Goal: Communication & Community: Participate in discussion

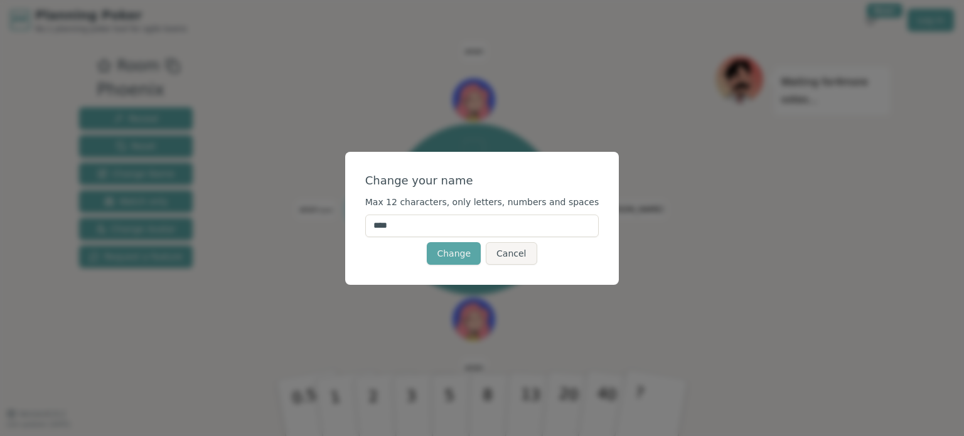
click at [495, 239] on form "Change your name Max 12 characters, only letters, numbers and spaces **** Chang…" at bounding box center [482, 218] width 234 height 93
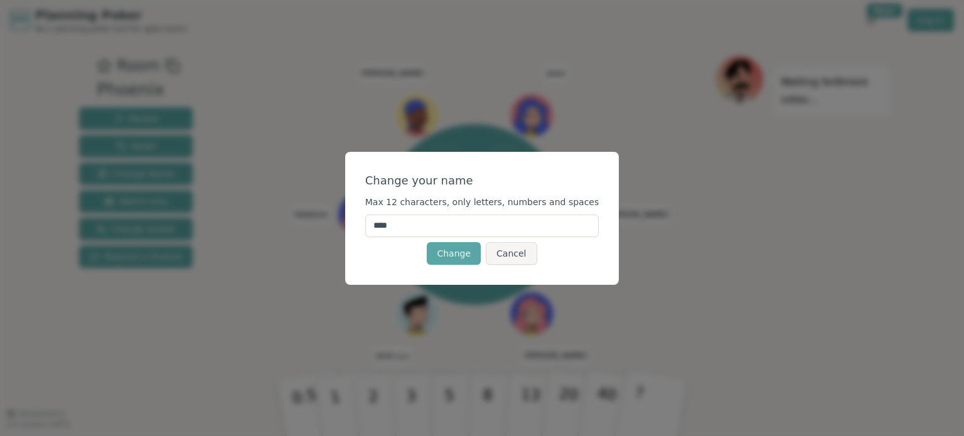
drag, startPoint x: 421, startPoint y: 228, endPoint x: 349, endPoint y: 231, distance: 72.3
click at [349, 231] on div "Change your name Max 12 characters, only letters, numbers and spaces **** Chang…" at bounding box center [482, 218] width 964 height 436
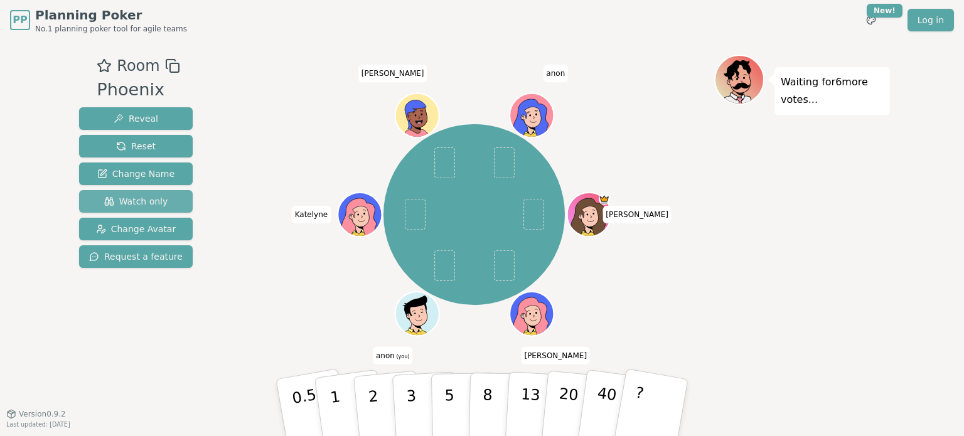
click at [141, 202] on span "Watch only" at bounding box center [136, 201] width 64 height 13
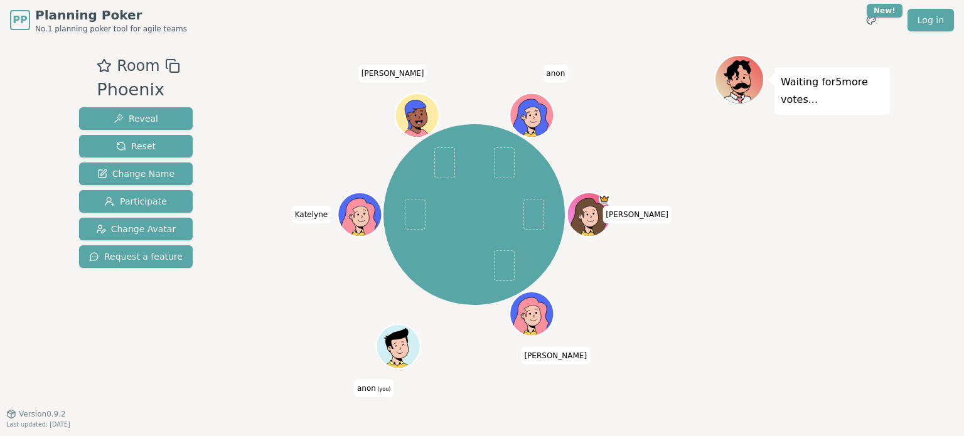
click at [368, 383] on span "anon (you)" at bounding box center [374, 388] width 40 height 18
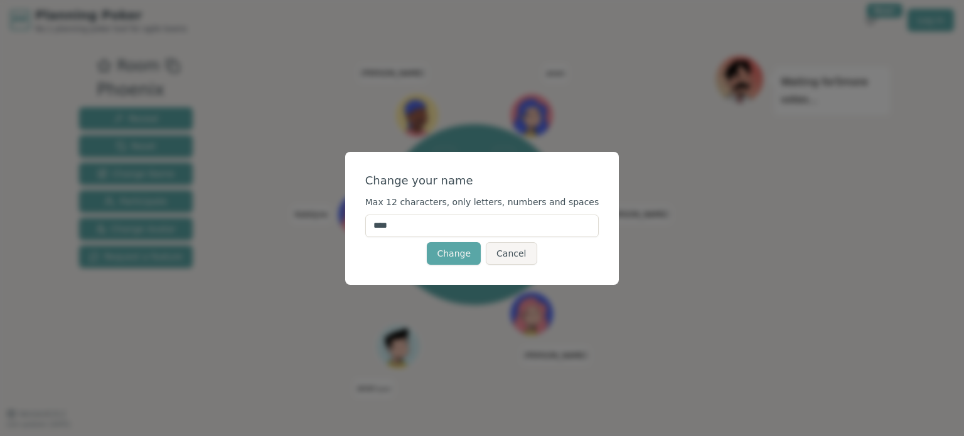
drag, startPoint x: 414, startPoint y: 223, endPoint x: 360, endPoint y: 221, distance: 54.0
click at [360, 221] on div "Change your name Max 12 characters, only letters, numbers and spaces **** Chang…" at bounding box center [482, 218] width 964 height 436
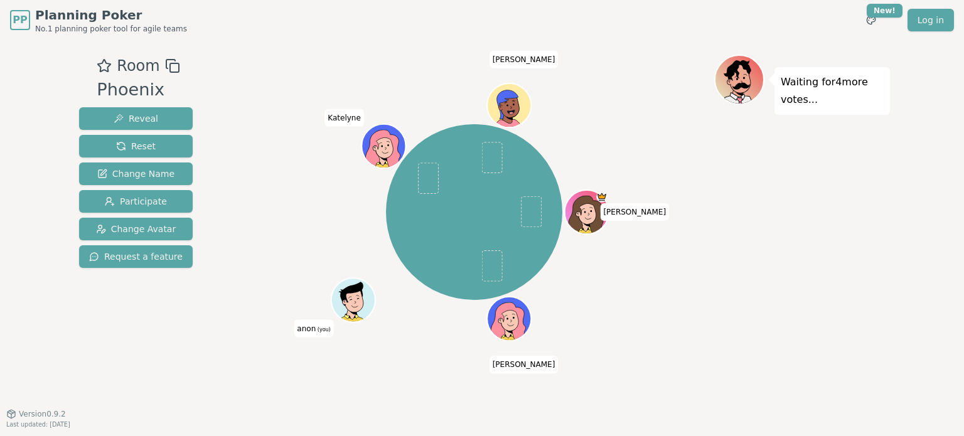
click at [320, 330] on span "(you)" at bounding box center [323, 329] width 15 height 6
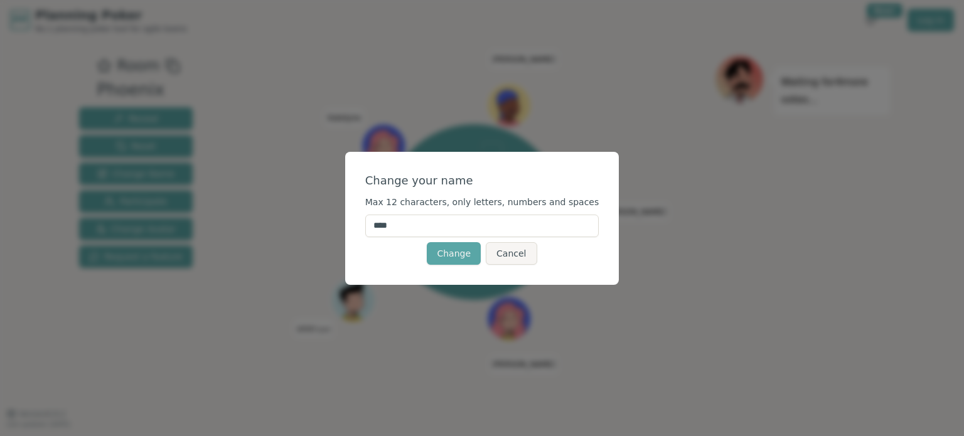
click at [293, 377] on div "Change your name Max 12 characters, only letters, numbers and spaces **** Chang…" at bounding box center [482, 218] width 964 height 436
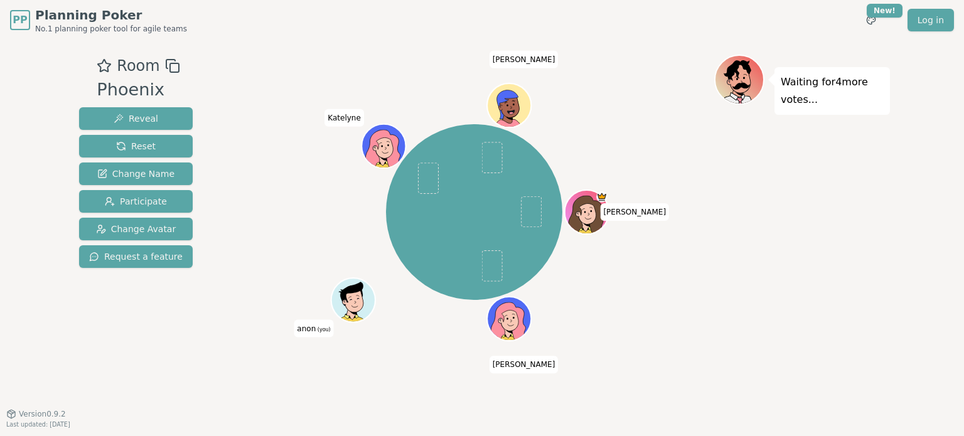
click at [352, 297] on icon at bounding box center [354, 300] width 43 height 6
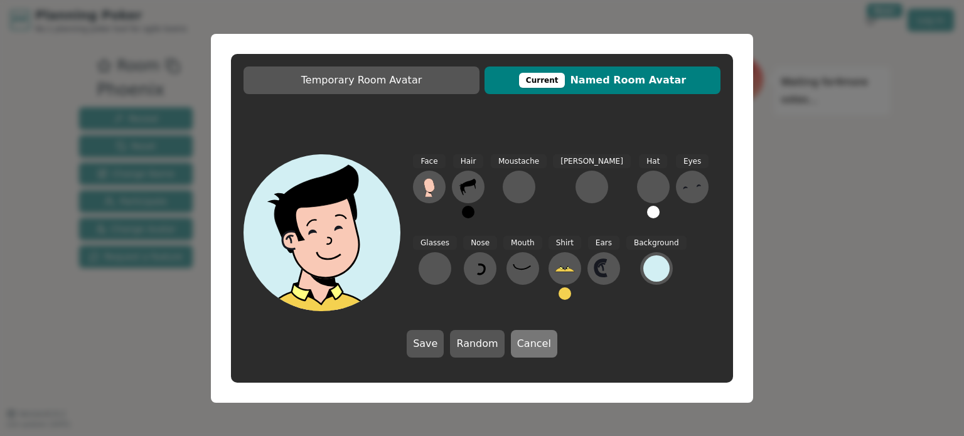
click at [540, 342] on button "Cancel" at bounding box center [534, 344] width 46 height 28
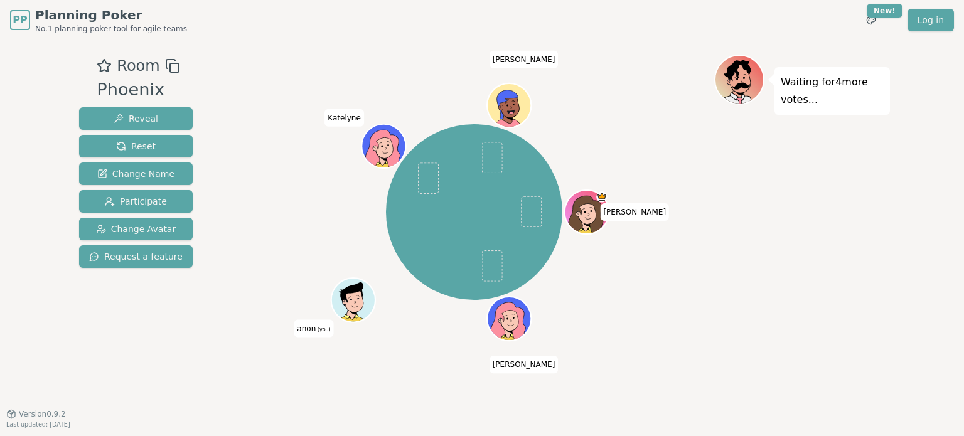
click at [306, 335] on span "anon (you)" at bounding box center [314, 329] width 40 height 18
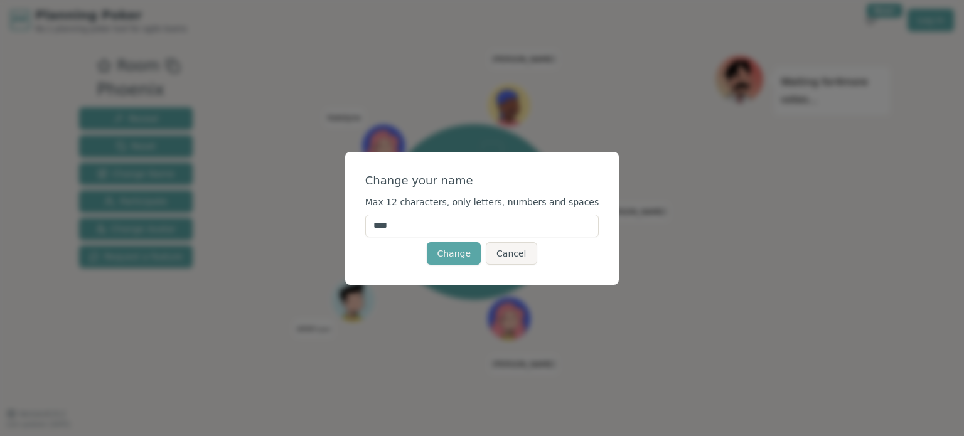
drag, startPoint x: 412, startPoint y: 228, endPoint x: 384, endPoint y: 218, distance: 29.4
click at [384, 218] on input "****" at bounding box center [482, 226] width 234 height 23
type input "******"
click at [450, 260] on button "Change" at bounding box center [454, 253] width 54 height 23
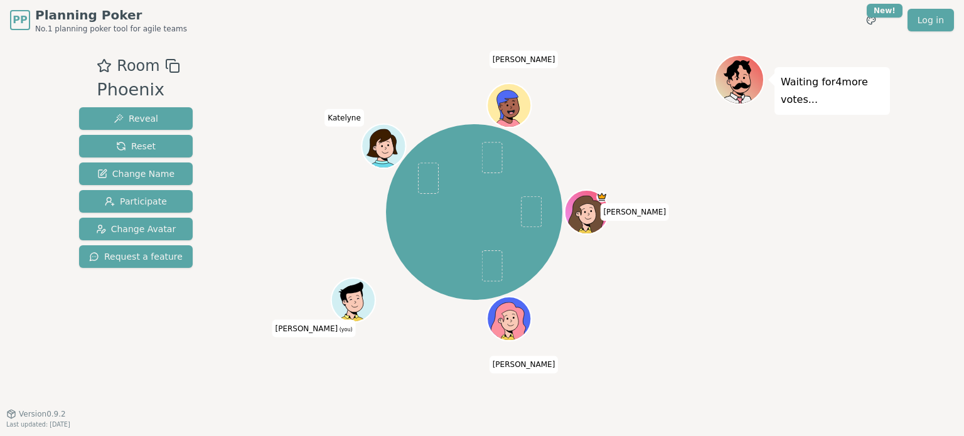
click at [353, 300] on icon at bounding box center [355, 302] width 4 height 4
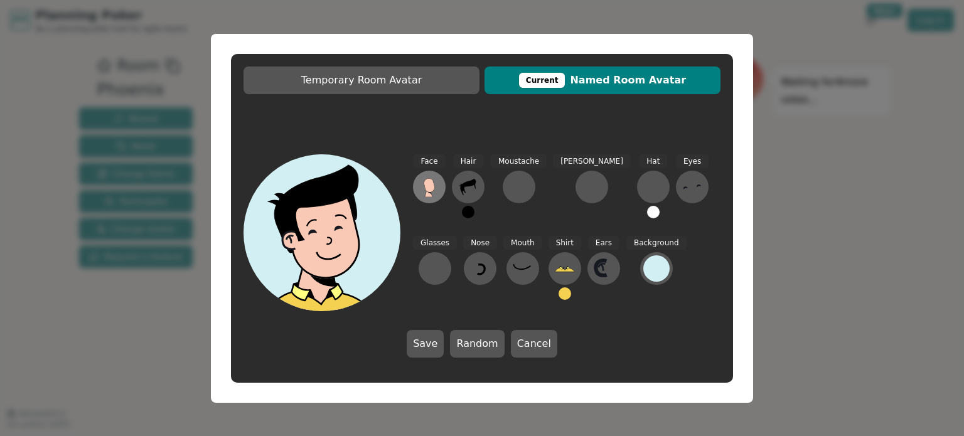
click at [433, 187] on icon at bounding box center [429, 185] width 11 height 14
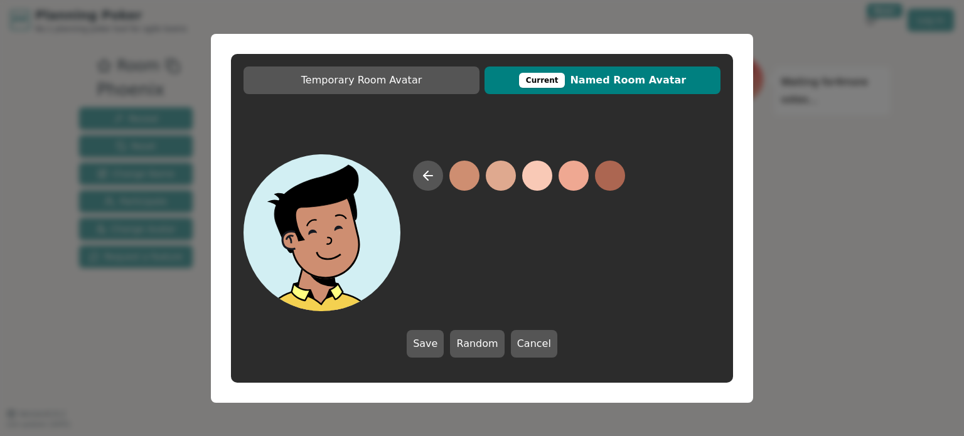
click at [462, 180] on button at bounding box center [465, 176] width 30 height 30
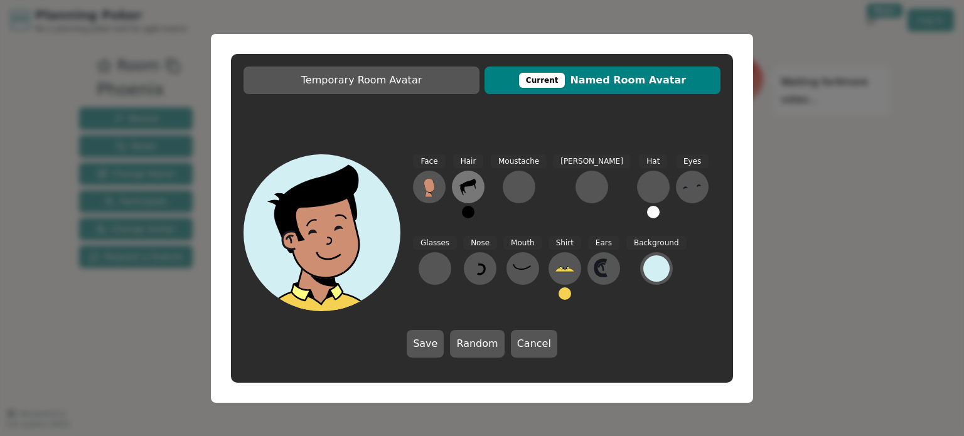
click at [470, 190] on icon at bounding box center [468, 187] width 20 height 20
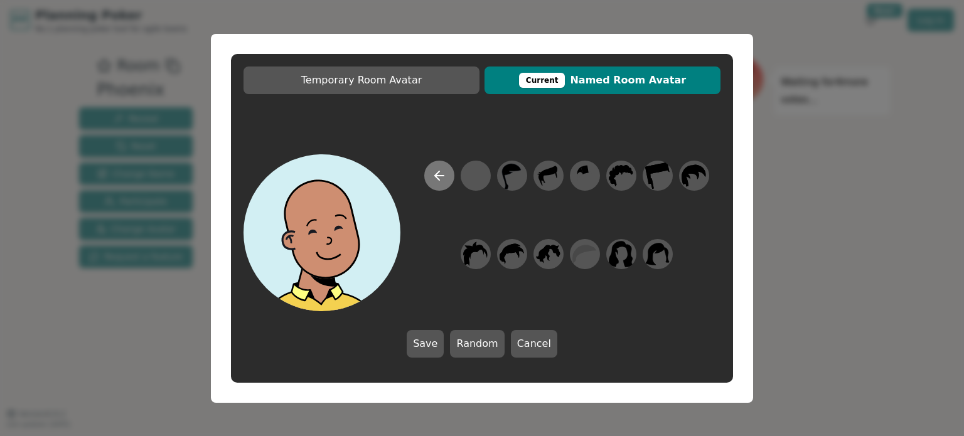
click at [432, 182] on icon at bounding box center [439, 175] width 15 height 15
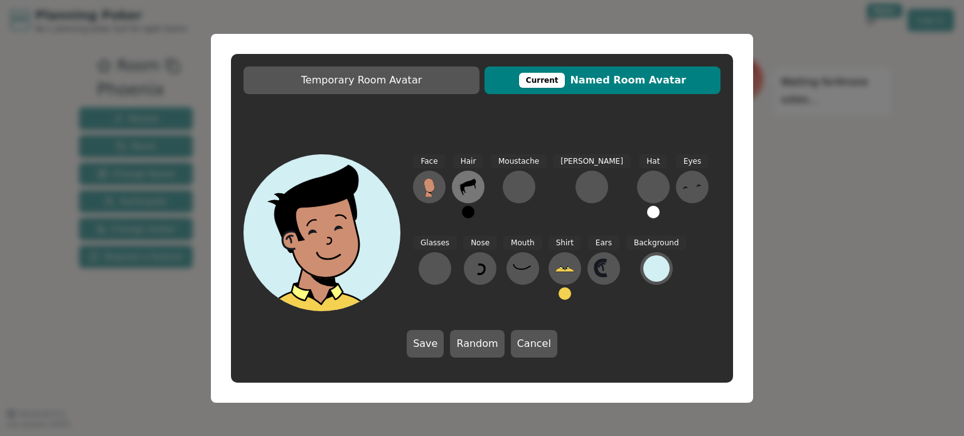
click at [465, 184] on icon at bounding box center [468, 187] width 16 height 16
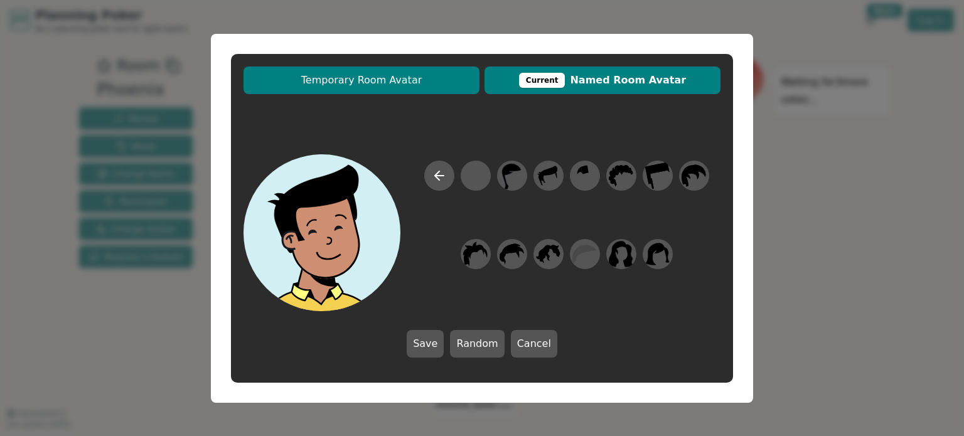
click at [436, 87] on span "Temporary Room Avatar" at bounding box center [362, 80] width 224 height 15
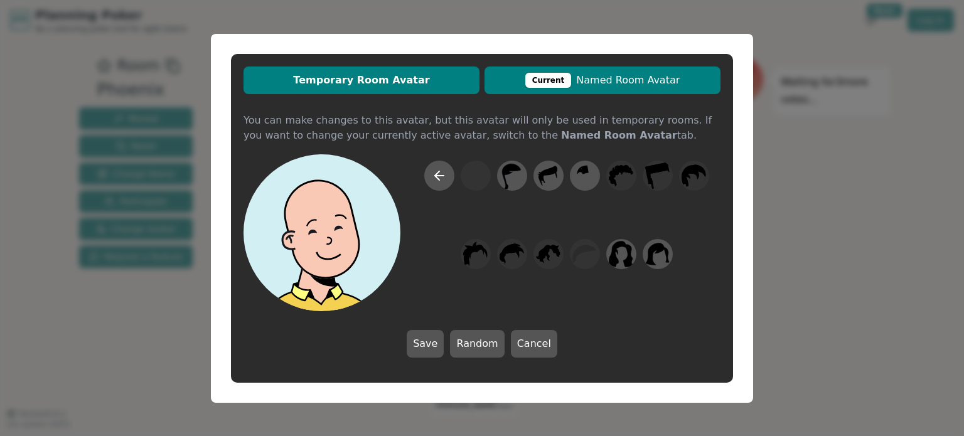
click at [578, 78] on span "Current Named Room Avatar" at bounding box center [603, 80] width 224 height 15
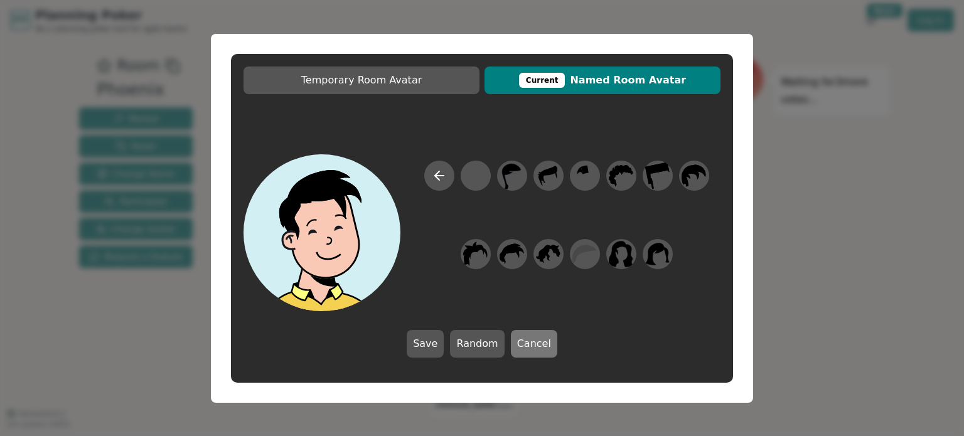
click at [532, 333] on button "Cancel" at bounding box center [534, 344] width 46 height 28
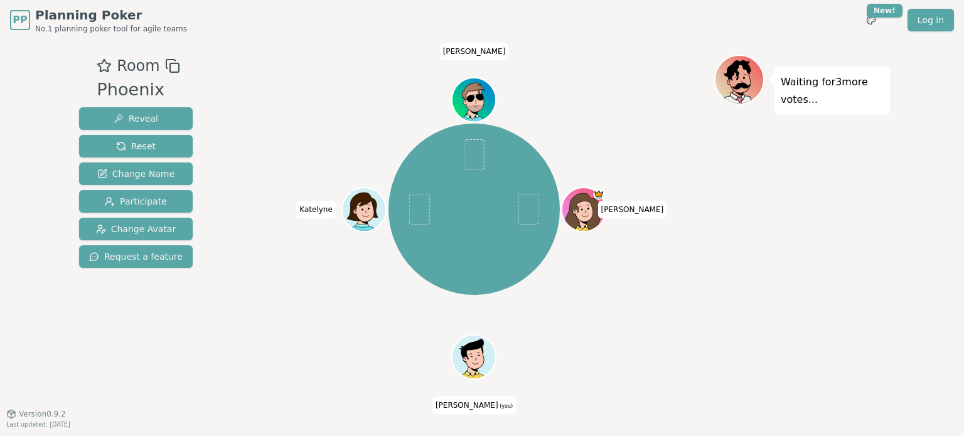
click at [475, 365] on icon at bounding box center [476, 364] width 21 height 8
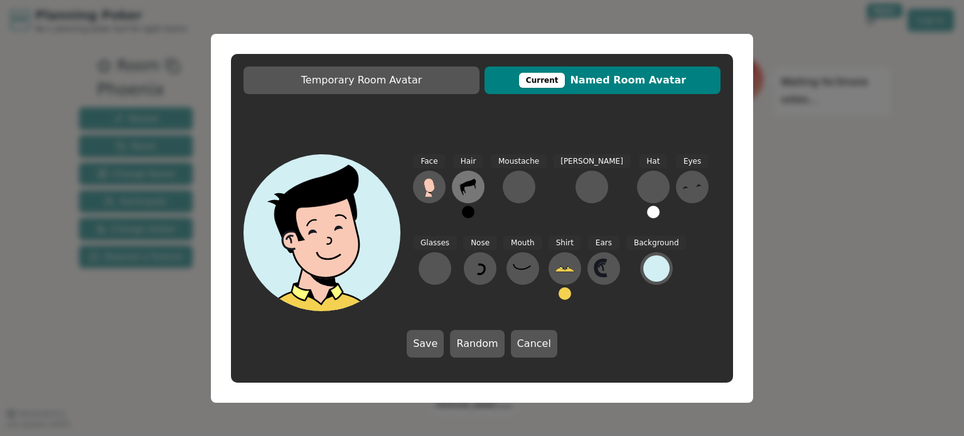
click at [472, 187] on icon at bounding box center [468, 187] width 20 height 20
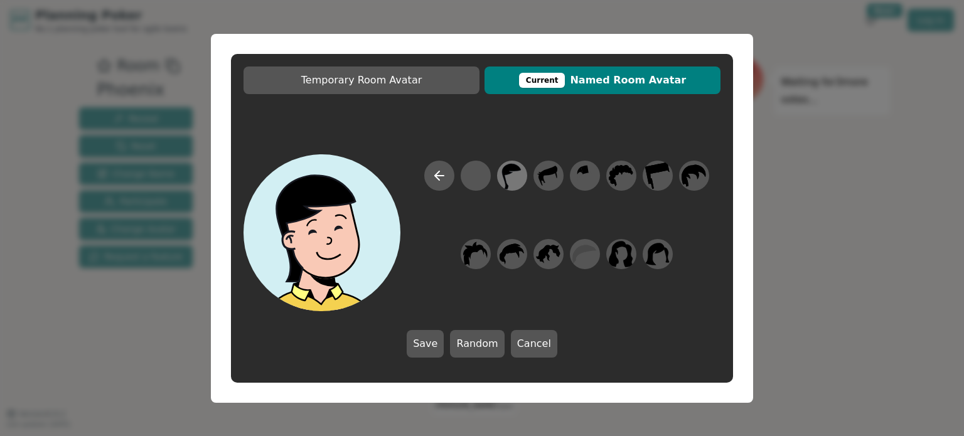
click at [510, 165] on icon at bounding box center [512, 176] width 19 height 26
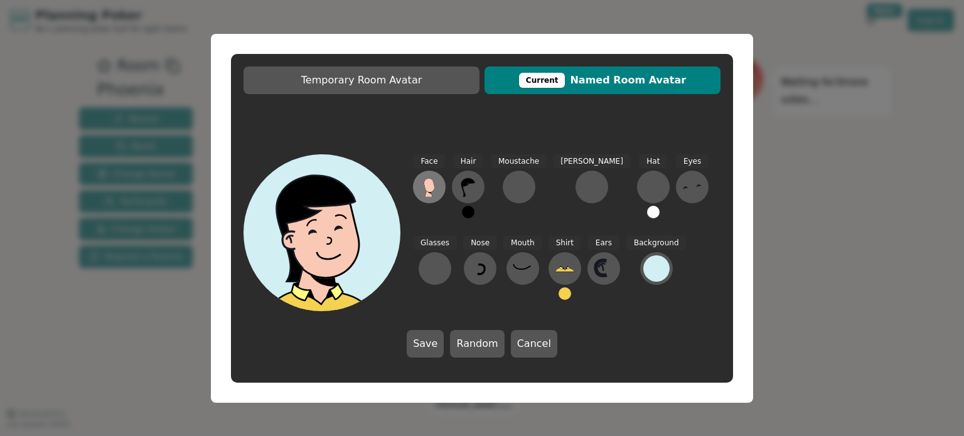
click at [441, 185] on button at bounding box center [429, 187] width 33 height 33
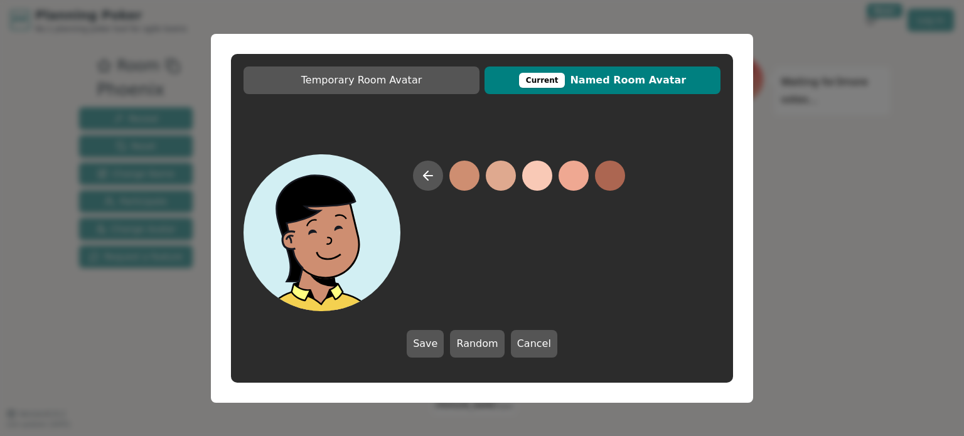
click at [465, 183] on button at bounding box center [465, 176] width 30 height 30
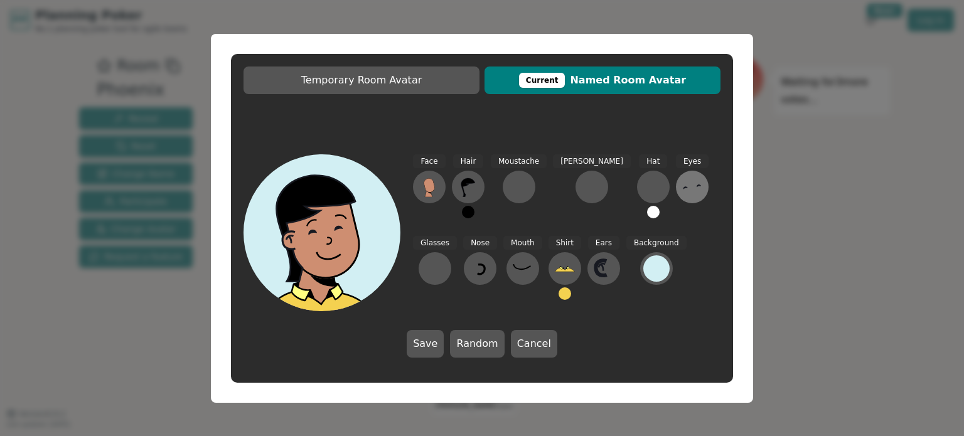
click at [682, 182] on icon at bounding box center [692, 187] width 20 height 20
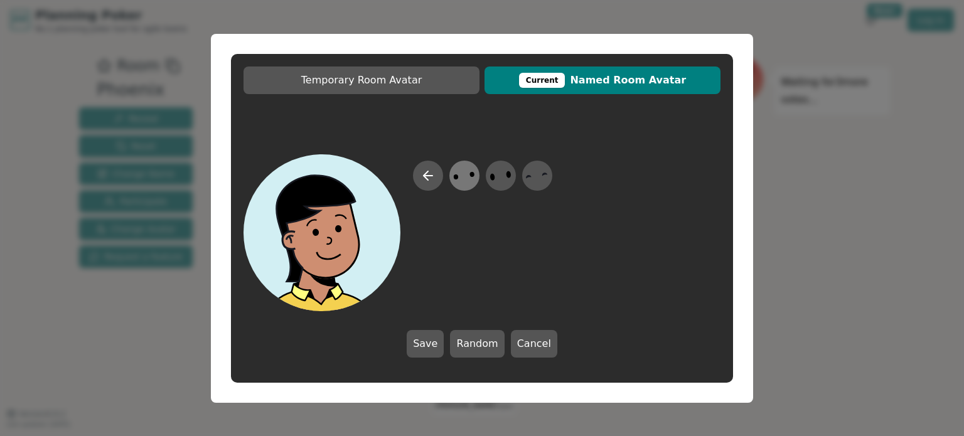
click at [466, 175] on icon at bounding box center [464, 175] width 24 height 28
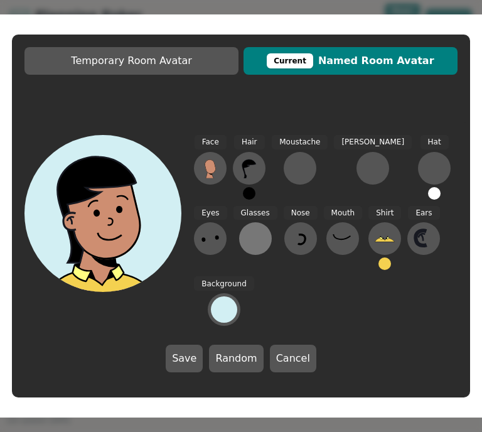
click at [245, 249] on div at bounding box center [255, 239] width 20 height 20
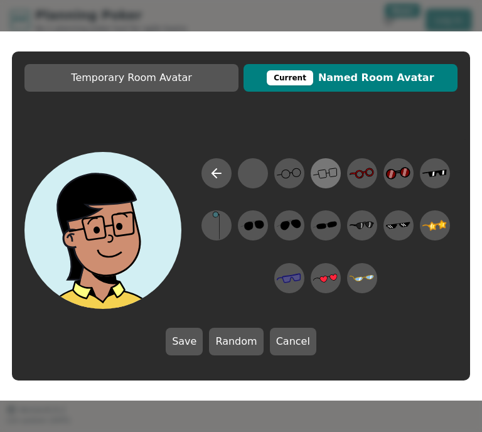
click at [329, 183] on icon at bounding box center [325, 173] width 24 height 28
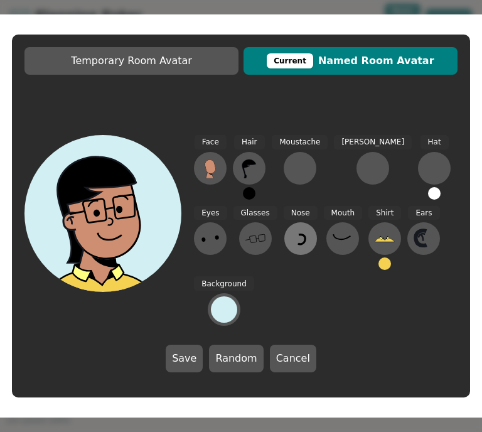
click at [298, 244] on icon at bounding box center [301, 239] width 7 height 9
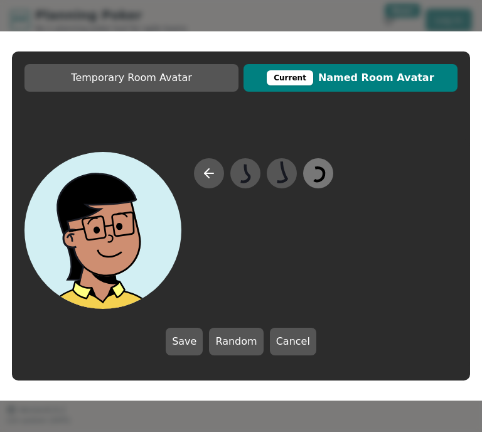
click at [316, 178] on icon at bounding box center [318, 173] width 24 height 28
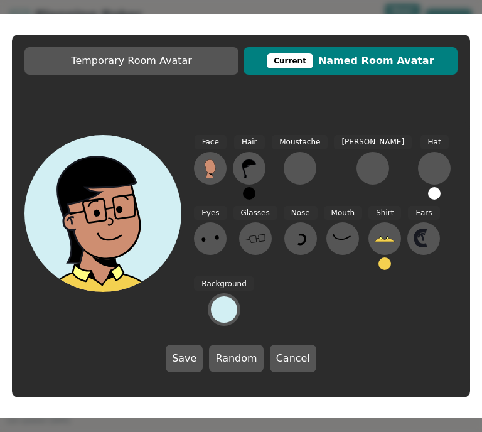
click at [275, 267] on div "Face Hair Moustache [PERSON_NAME] Hat Eyes Glasses Nose Mouth Shirt Ears Backgr…" at bounding box center [326, 230] width 264 height 191
click at [291, 249] on icon at bounding box center [301, 239] width 20 height 20
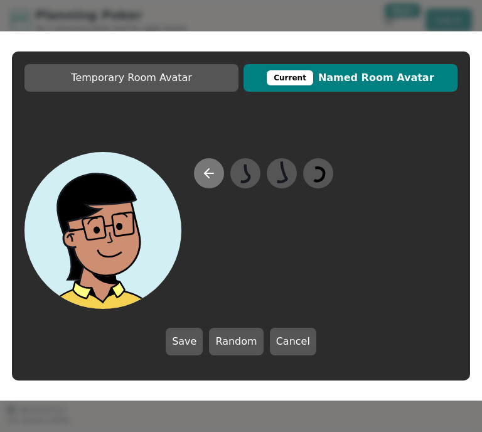
click at [209, 180] on icon at bounding box center [209, 173] width 15 height 15
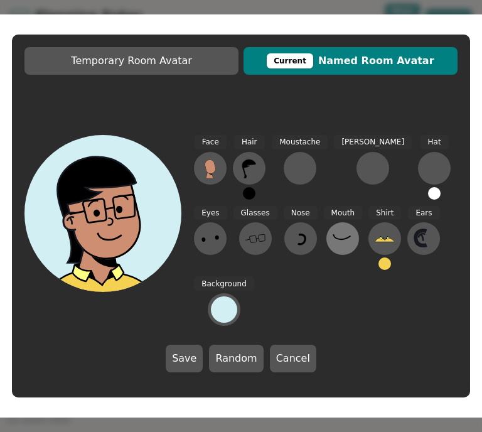
click at [333, 249] on icon at bounding box center [343, 239] width 20 height 20
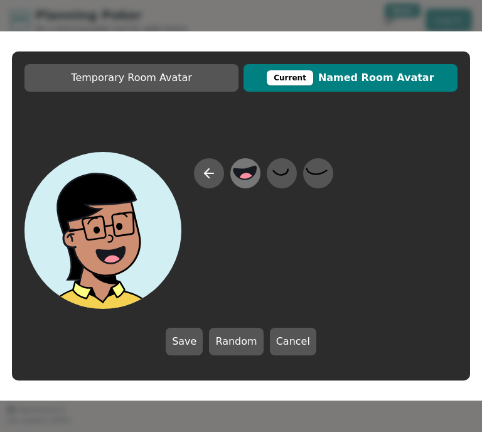
click at [251, 165] on icon at bounding box center [246, 173] width 24 height 28
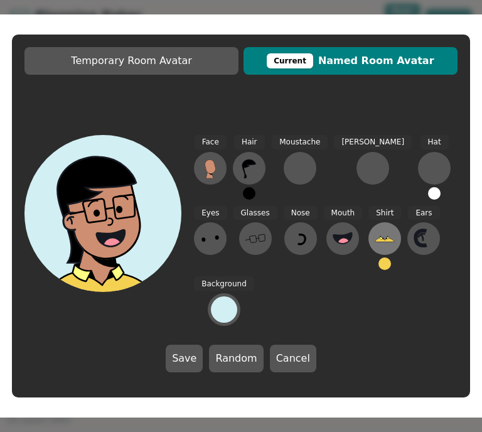
click at [375, 249] on icon at bounding box center [385, 239] width 20 height 20
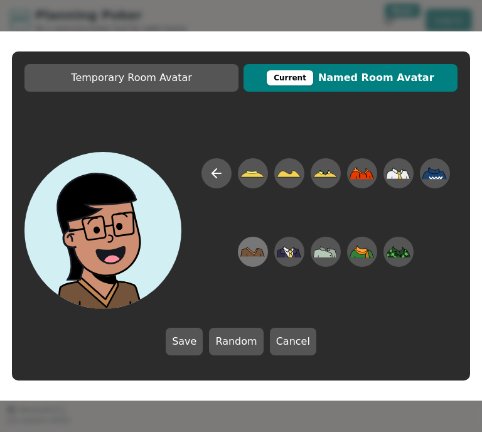
click at [256, 253] on icon at bounding box center [252, 251] width 24 height 9
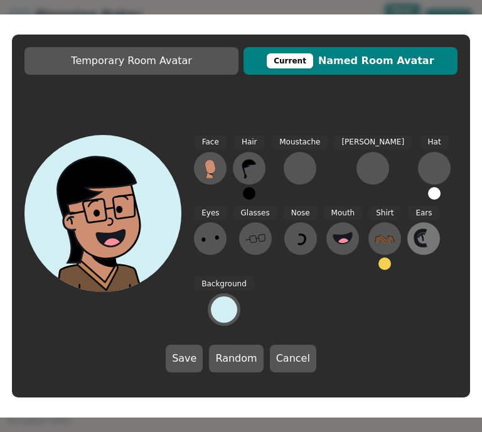
click at [414, 249] on icon at bounding box center [424, 239] width 20 height 20
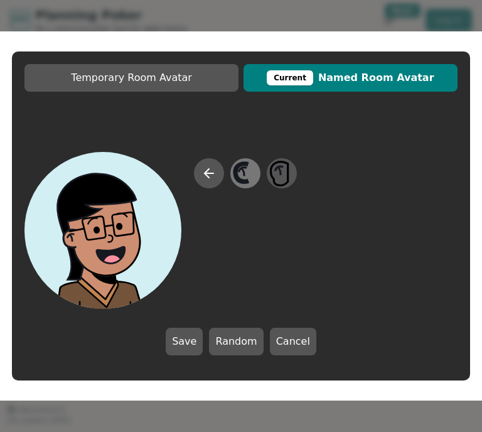
click at [245, 178] on icon at bounding box center [246, 173] width 24 height 28
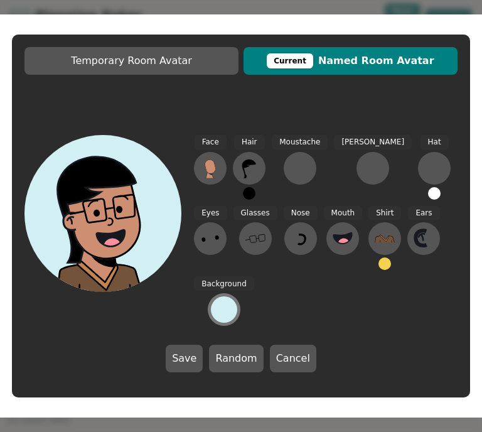
click at [237, 296] on div at bounding box center [224, 309] width 26 height 26
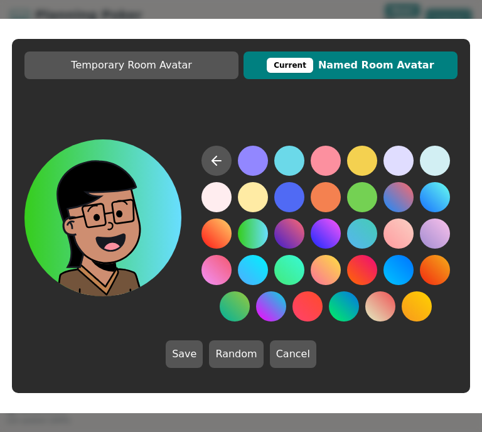
click at [256, 238] on button at bounding box center [253, 233] width 30 height 30
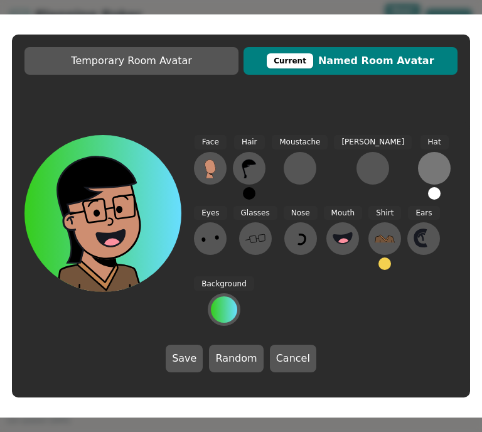
click at [424, 178] on div at bounding box center [434, 168] width 20 height 20
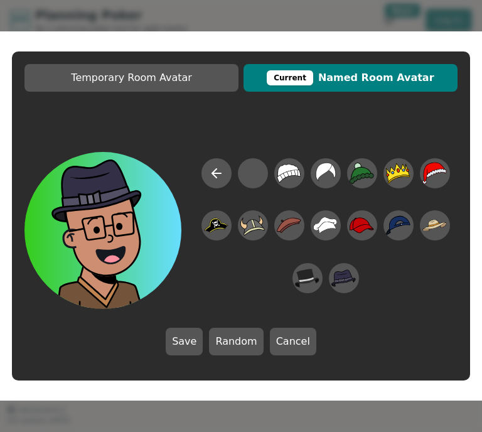
click at [231, 286] on div at bounding box center [326, 233] width 264 height 151
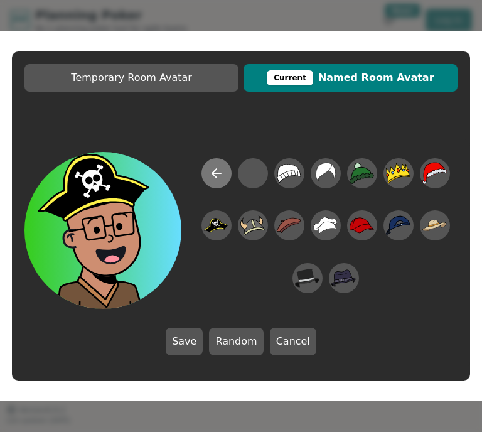
click at [221, 179] on icon at bounding box center [216, 173] width 15 height 15
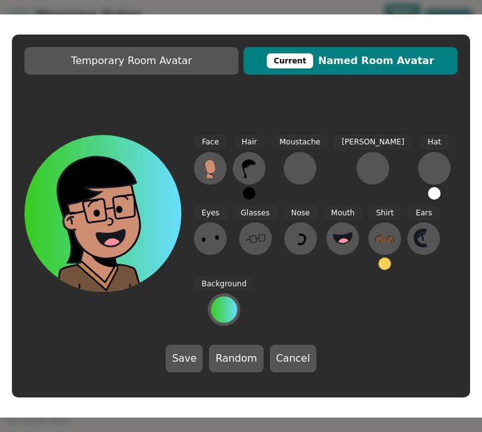
click at [428, 200] on button at bounding box center [434, 193] width 13 height 13
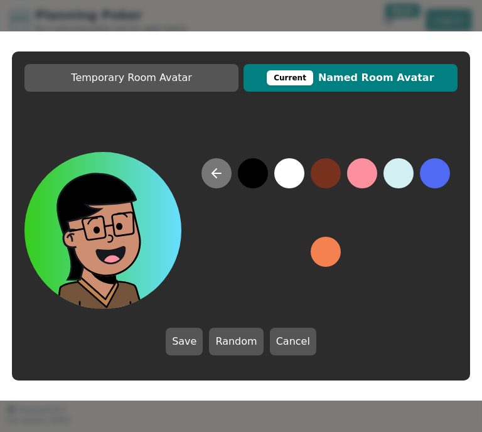
click at [211, 178] on icon at bounding box center [216, 173] width 15 height 15
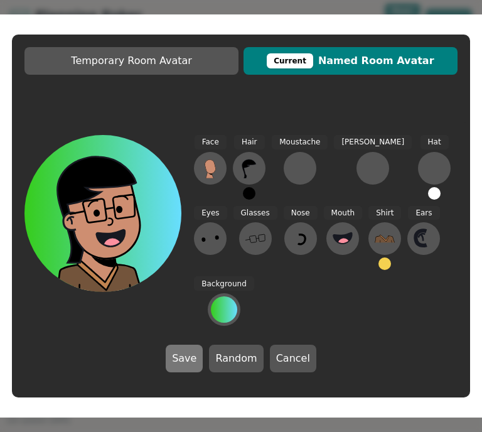
click at [190, 345] on button "Save" at bounding box center [184, 359] width 37 height 28
